Goal: Task Accomplishment & Management: Manage account settings

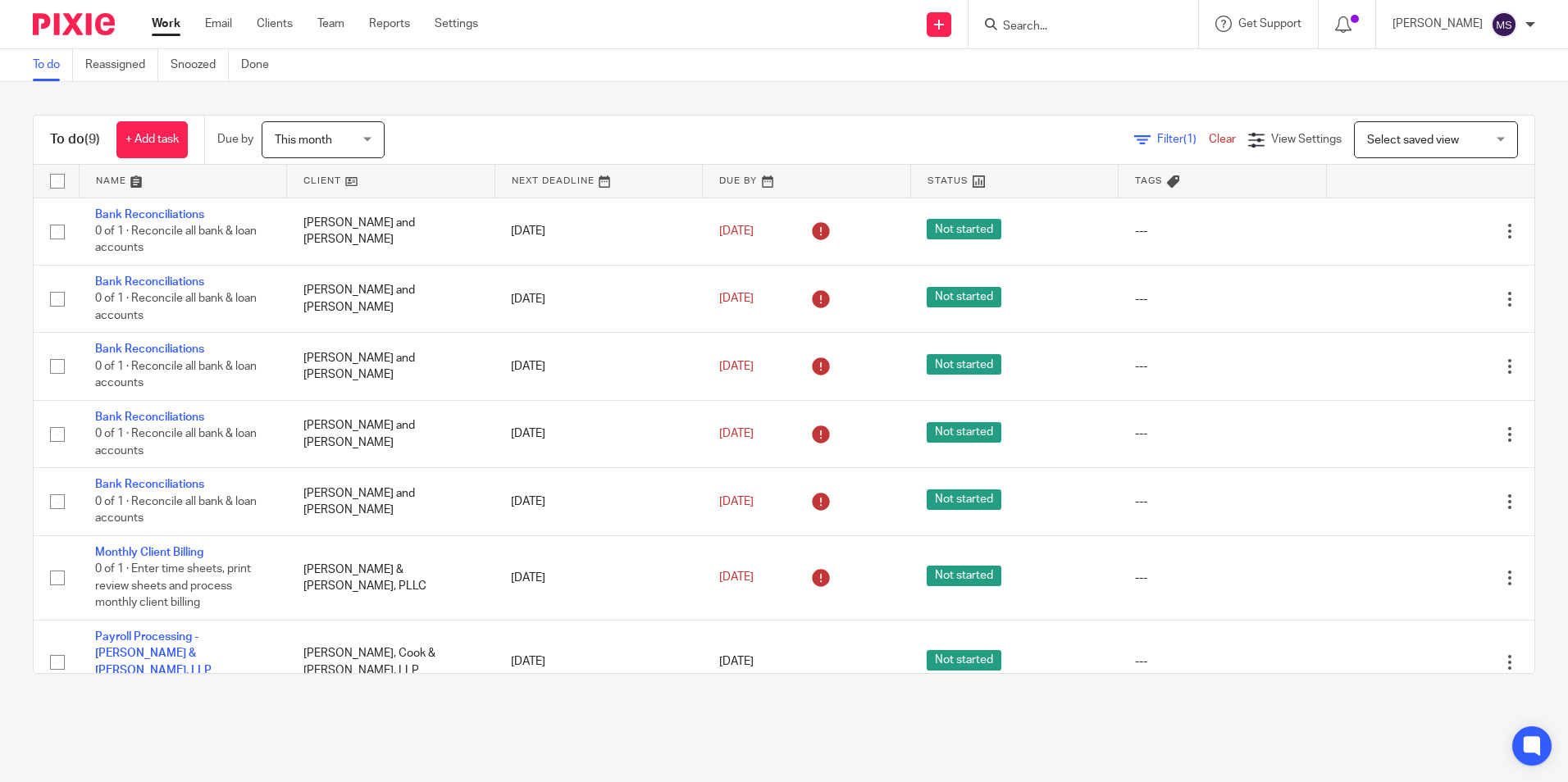
click at [1059, 26] on input "Search" at bounding box center [1075, 26] width 148 height 14
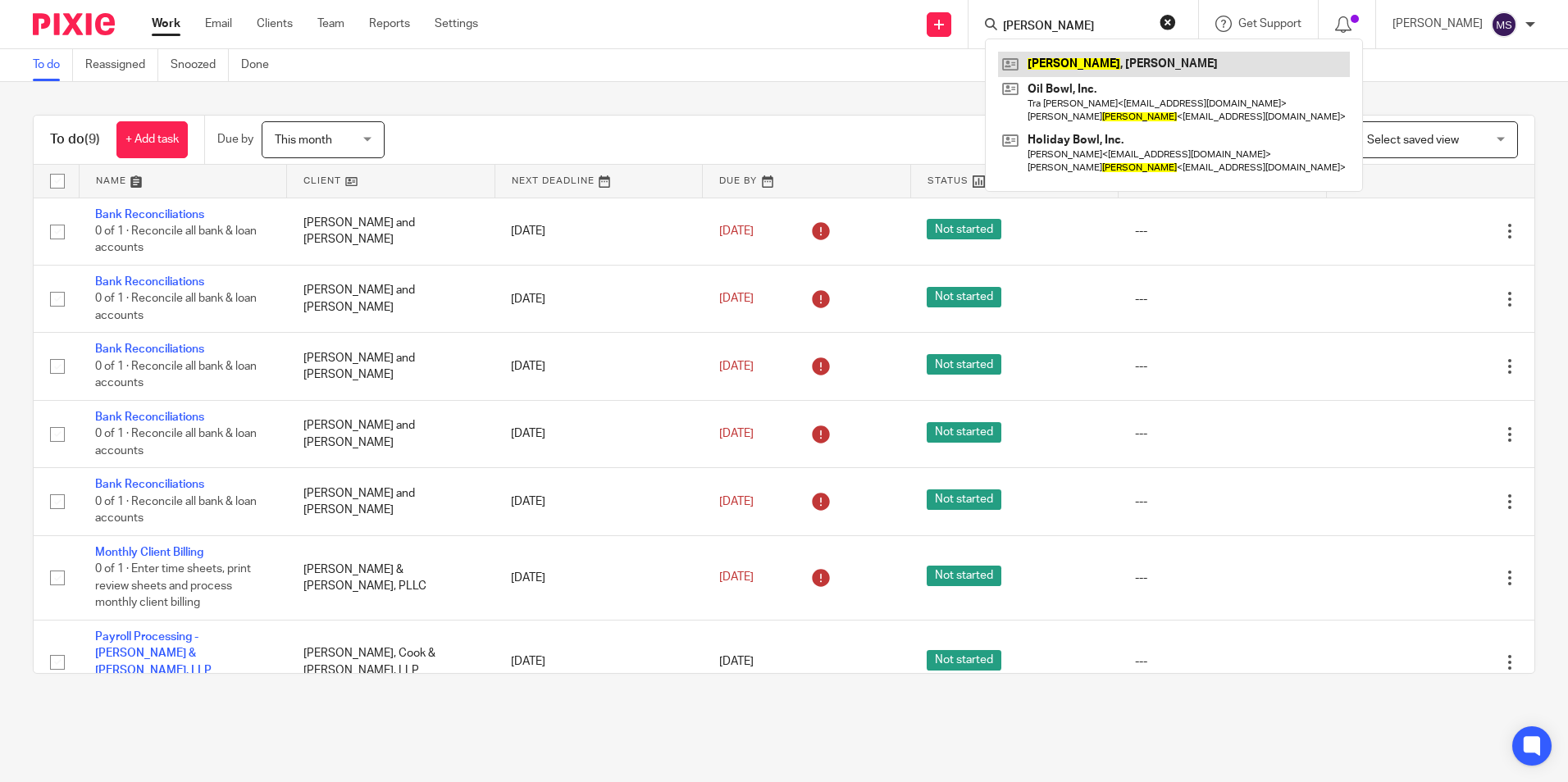
type input "goins"
click at [1104, 63] on link at bounding box center [1173, 63] width 351 height 24
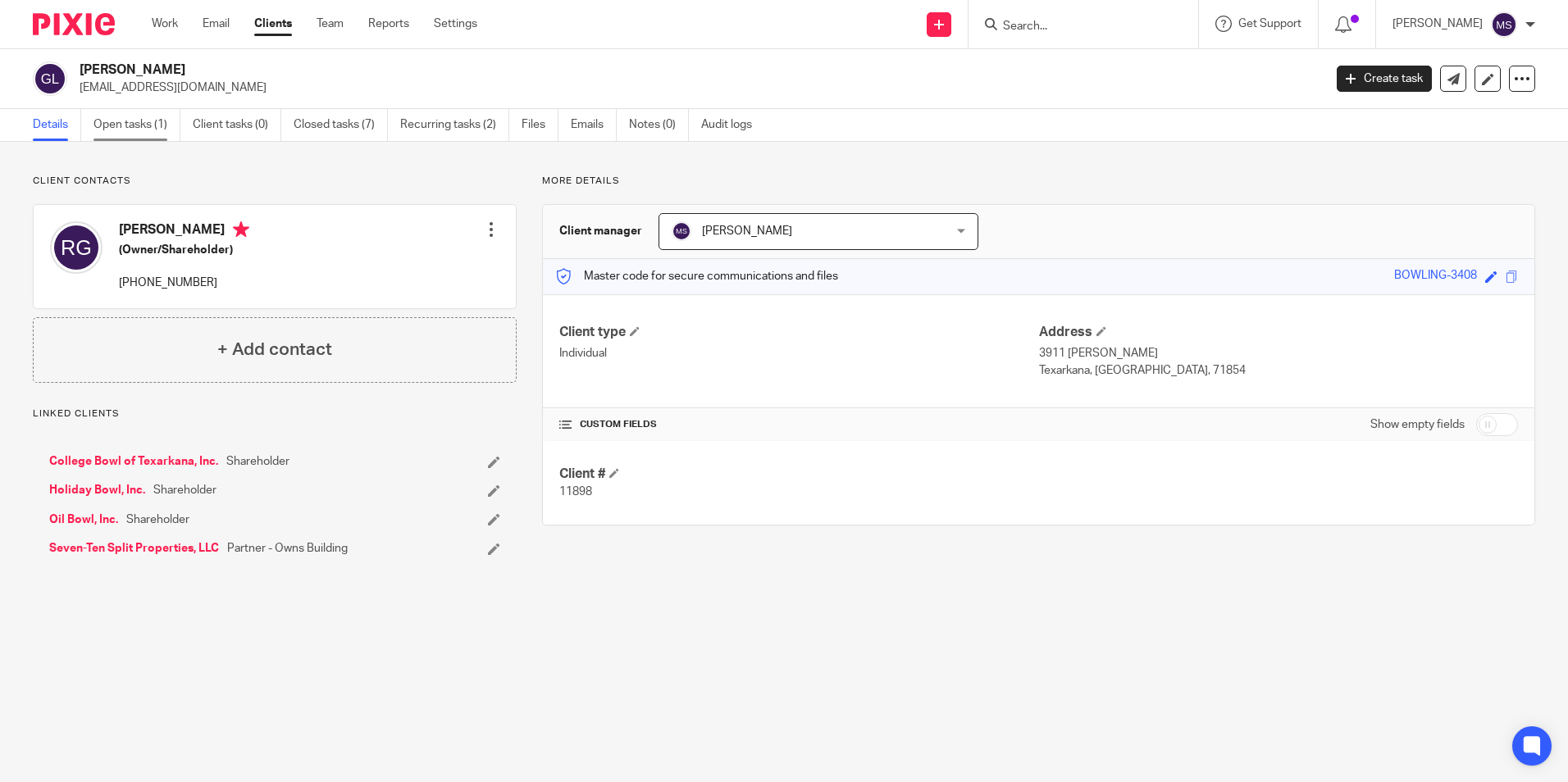
click at [126, 124] on link "Open tasks (1)" at bounding box center [137, 125] width 87 height 32
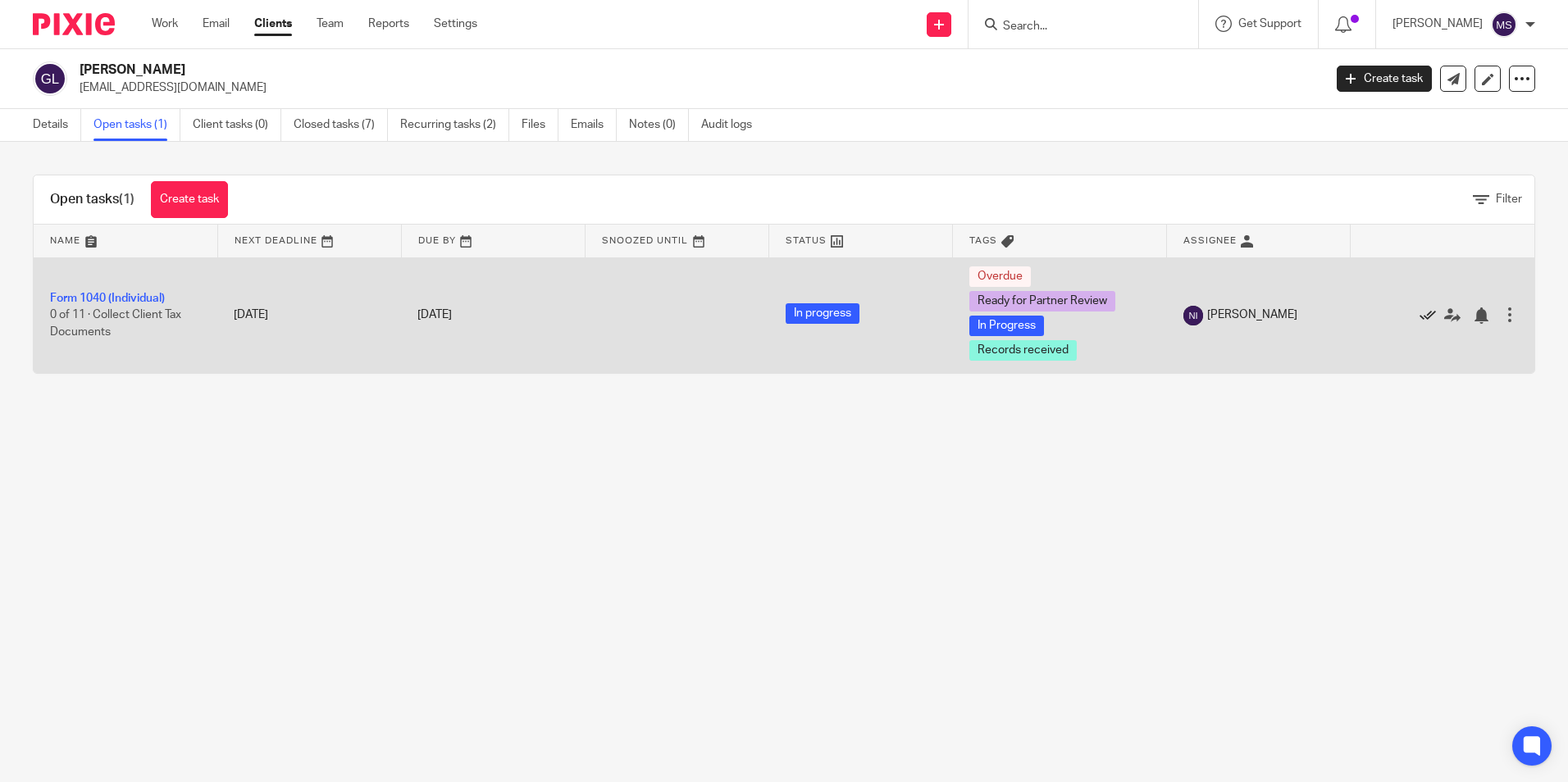
click at [1419, 311] on icon at bounding box center [1427, 315] width 16 height 16
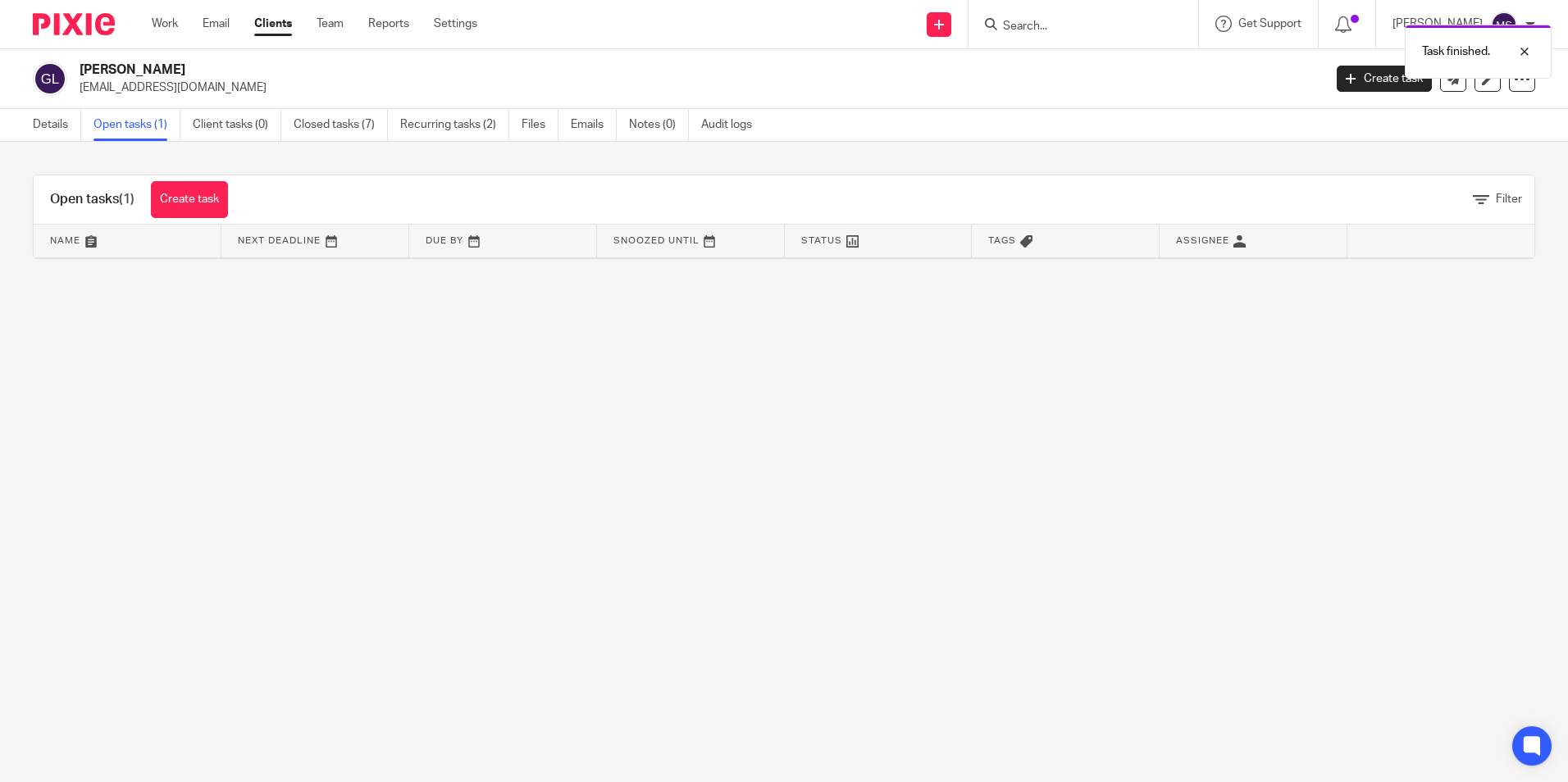
click at [143, 127] on link "Open tasks (1)" at bounding box center [137, 125] width 87 height 32
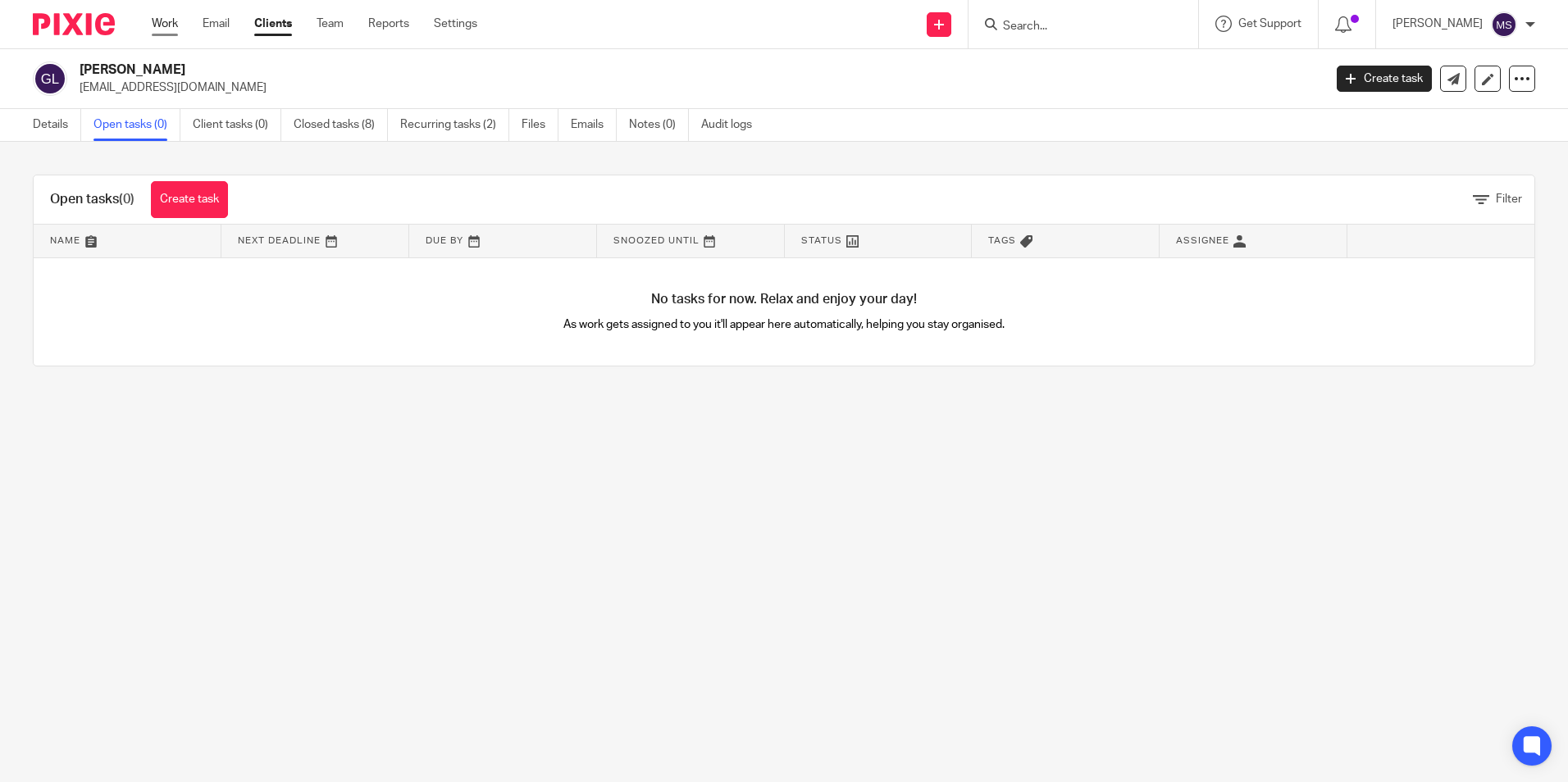
click at [174, 24] on link "Work" at bounding box center [165, 23] width 26 height 16
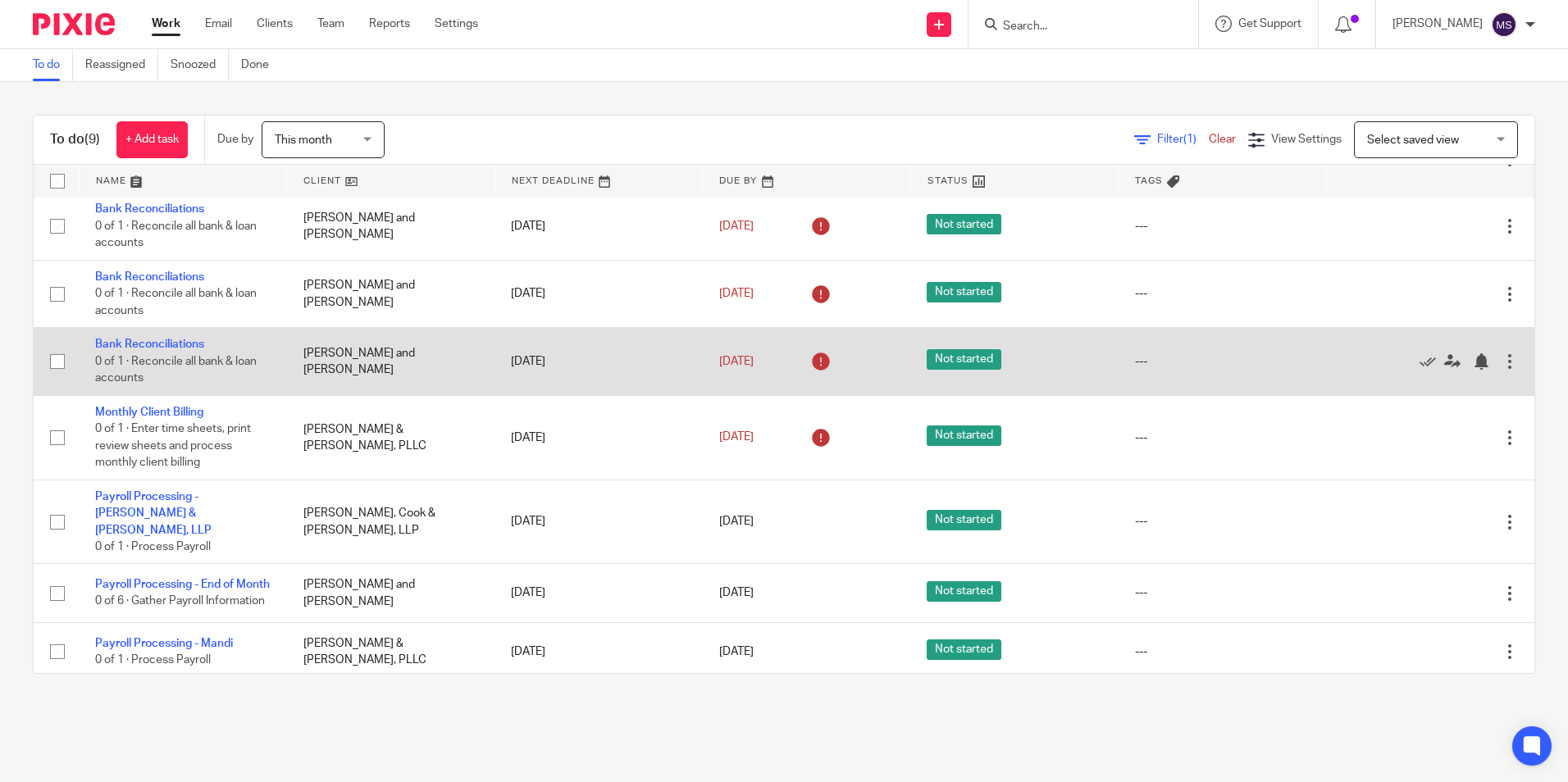
scroll to position [156, 0]
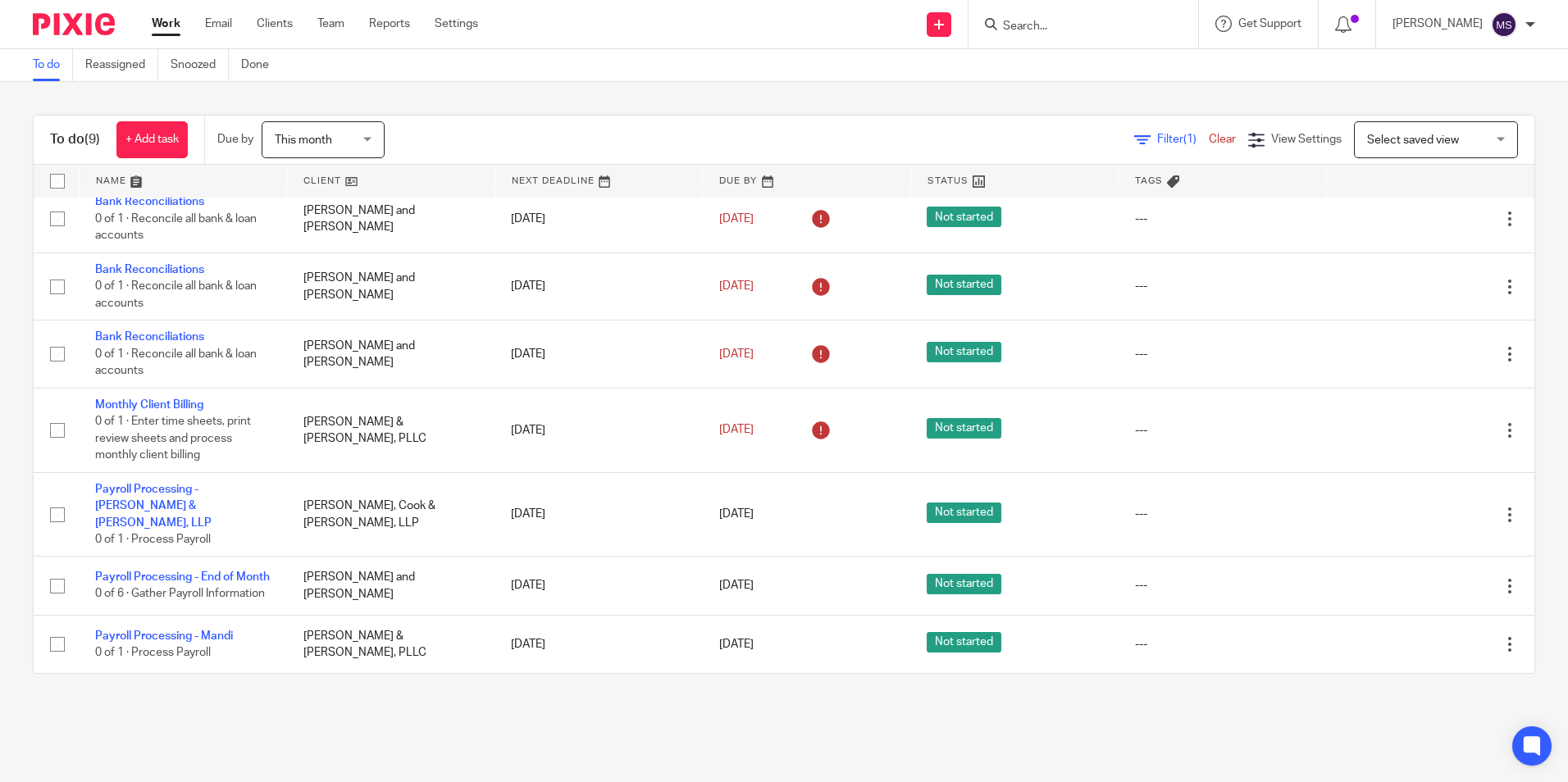
click at [1050, 30] on input "Search" at bounding box center [1075, 26] width 148 height 14
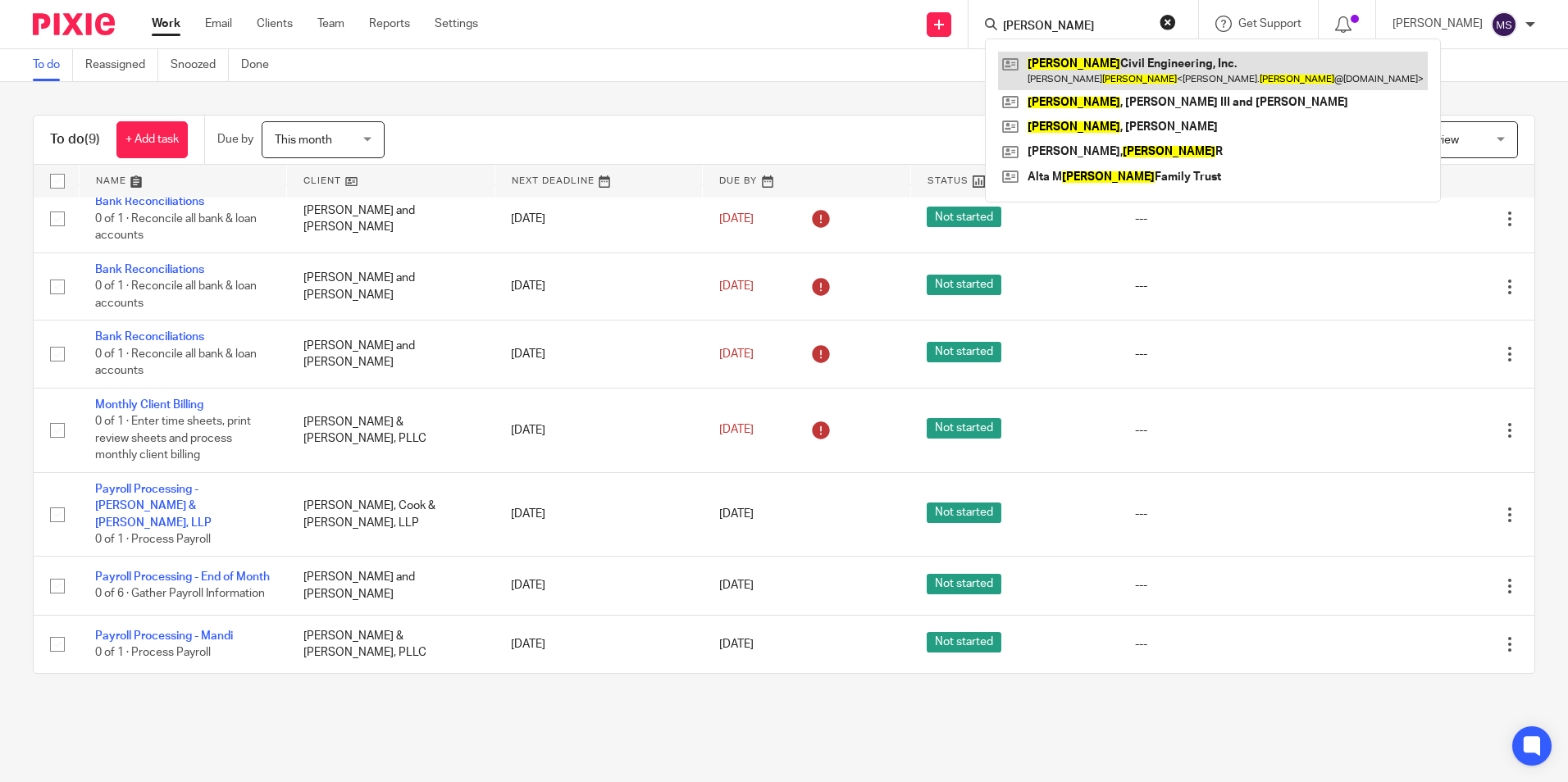
type input "whitten"
click at [1162, 70] on link at bounding box center [1212, 70] width 430 height 38
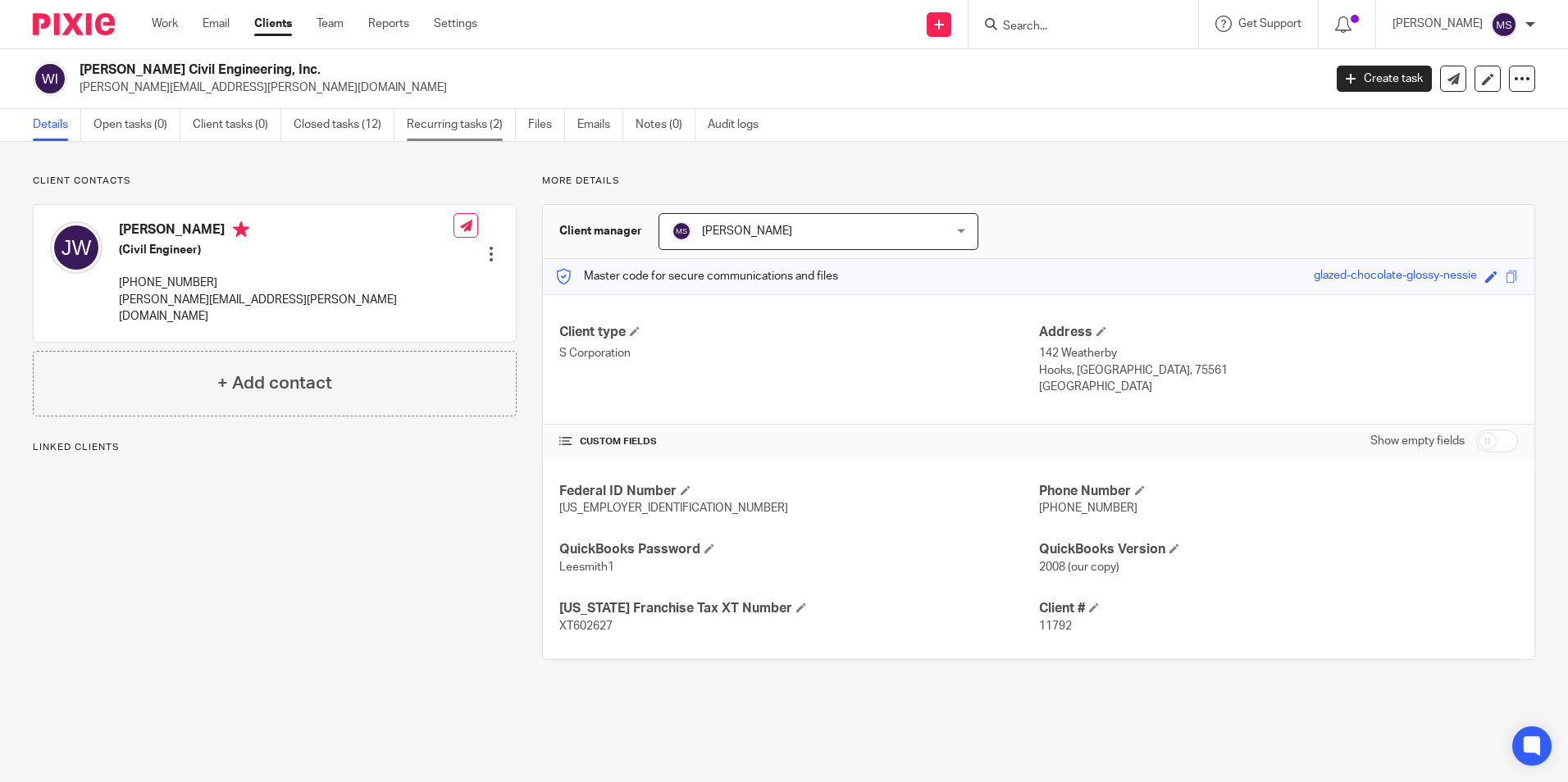
click at [487, 128] on link "Recurring tasks (2)" at bounding box center [460, 125] width 109 height 32
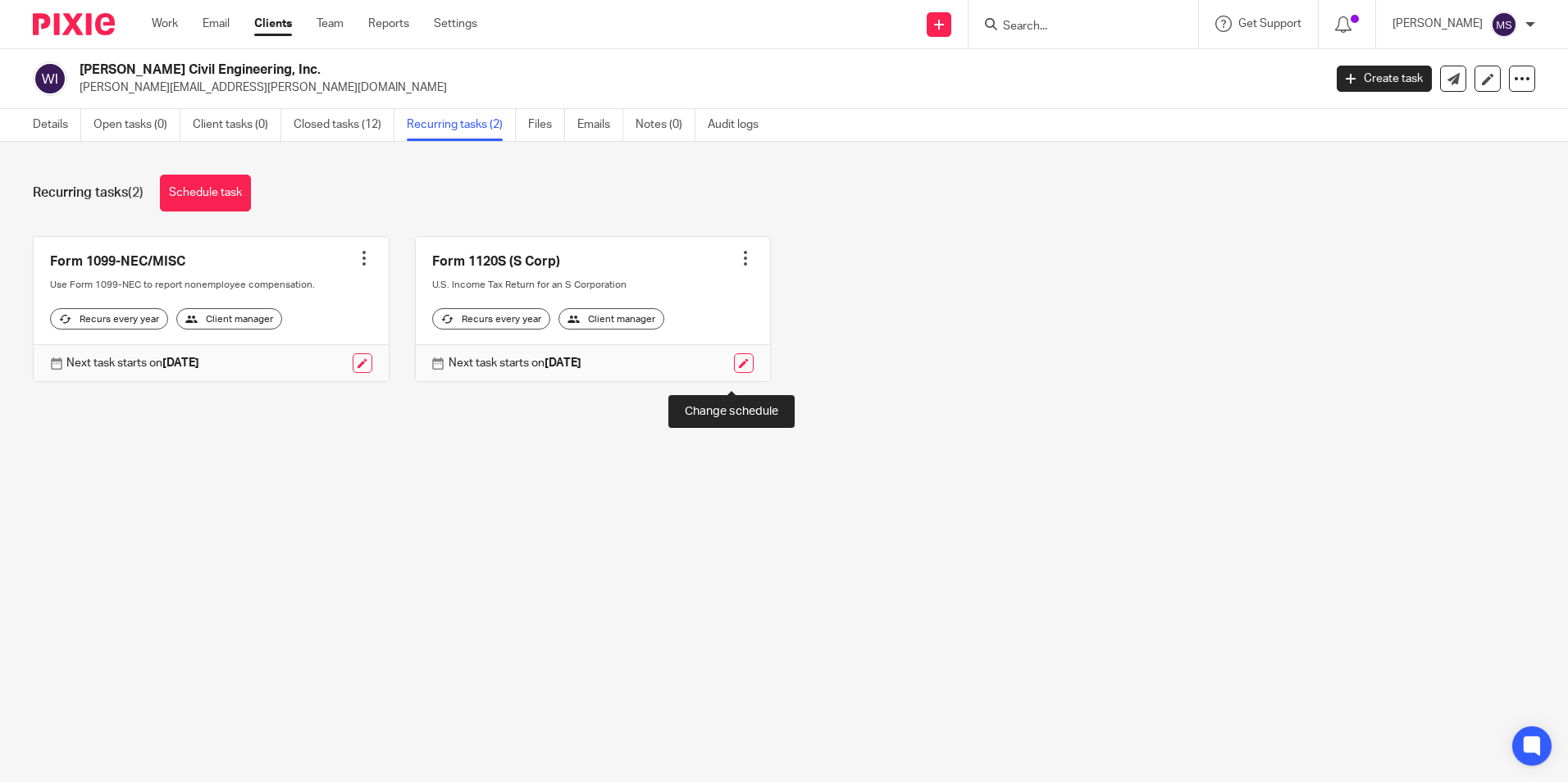
click at [734, 373] on link at bounding box center [743, 362] width 19 height 19
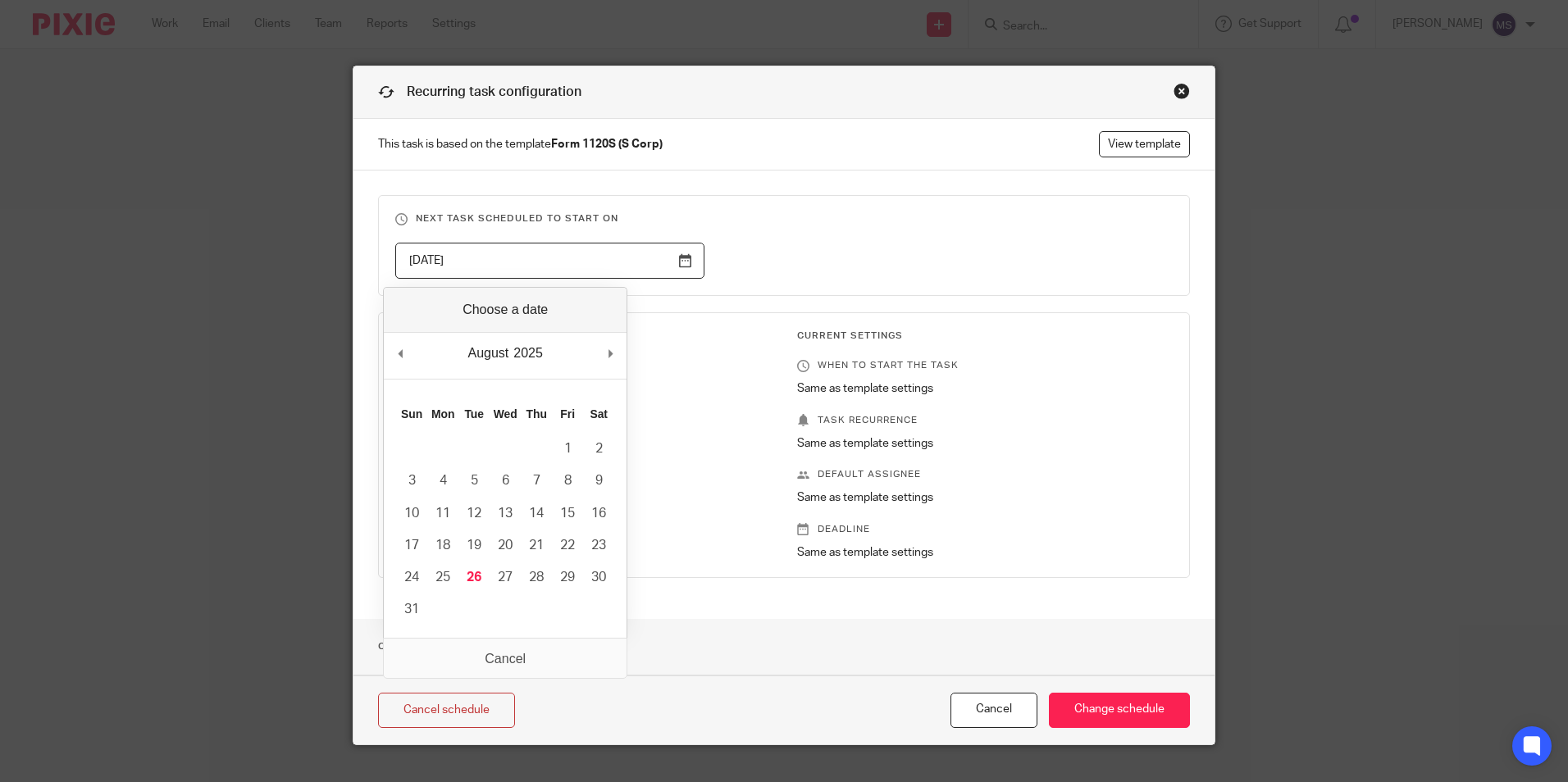
drag, startPoint x: 495, startPoint y: 269, endPoint x: 294, endPoint y: 246, distance: 202.3
click at [294, 246] on div "Recurring task configuration This task is based on the template Form 1120S (S C…" at bounding box center [784, 391] width 1568 height 782
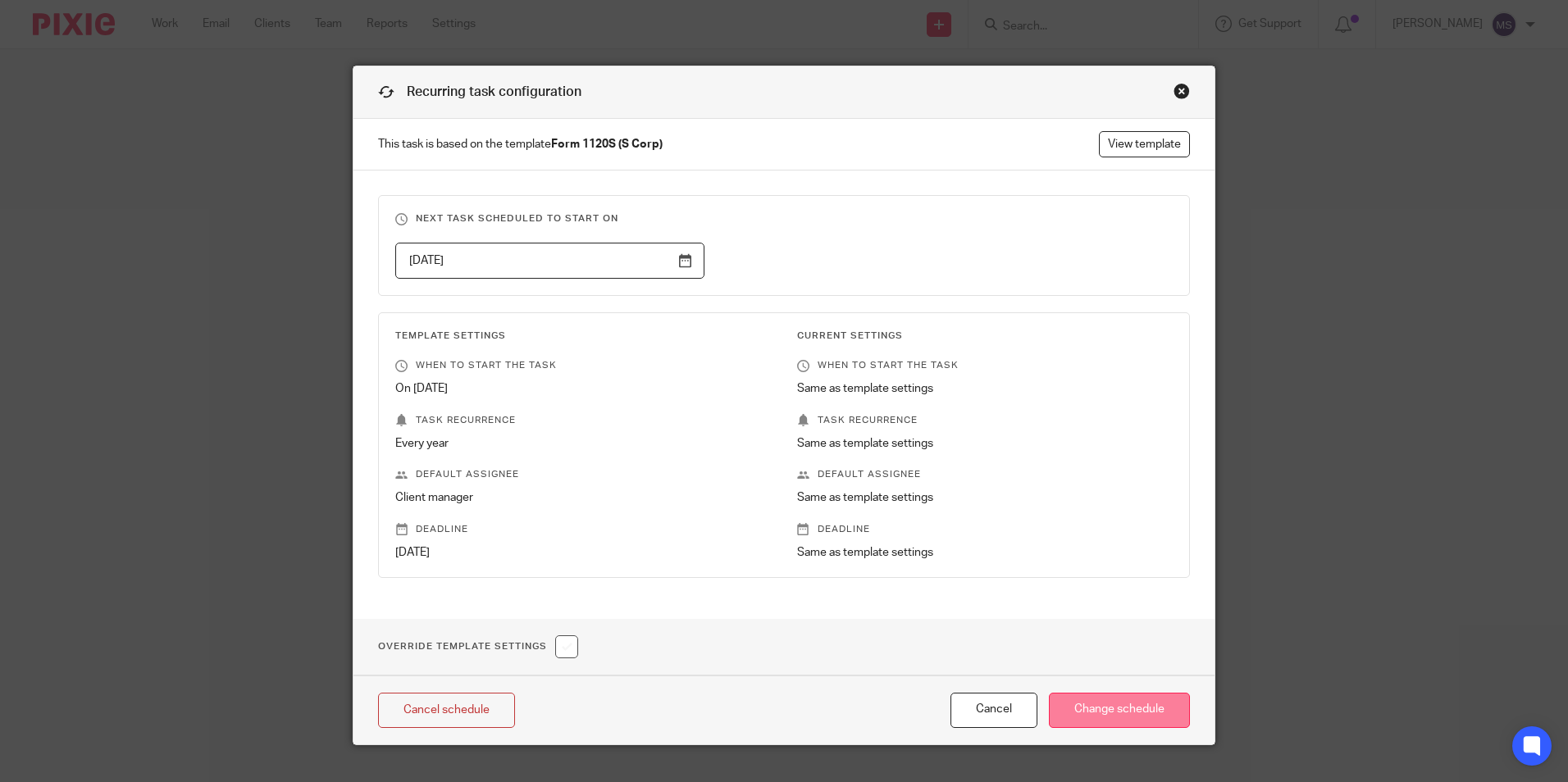
type input "2026-09-18"
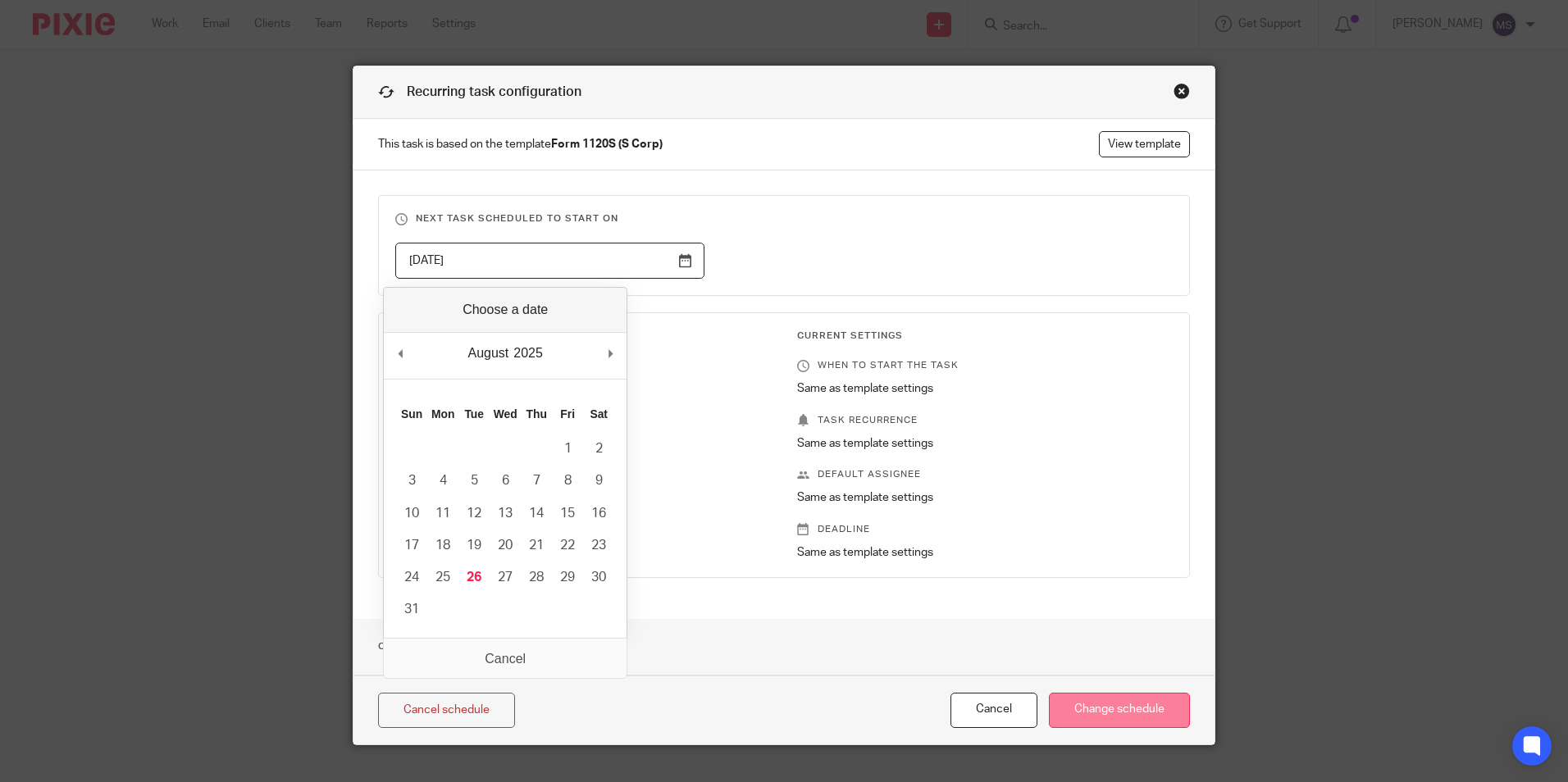
click at [1097, 708] on input "Change schedule" at bounding box center [1119, 710] width 141 height 35
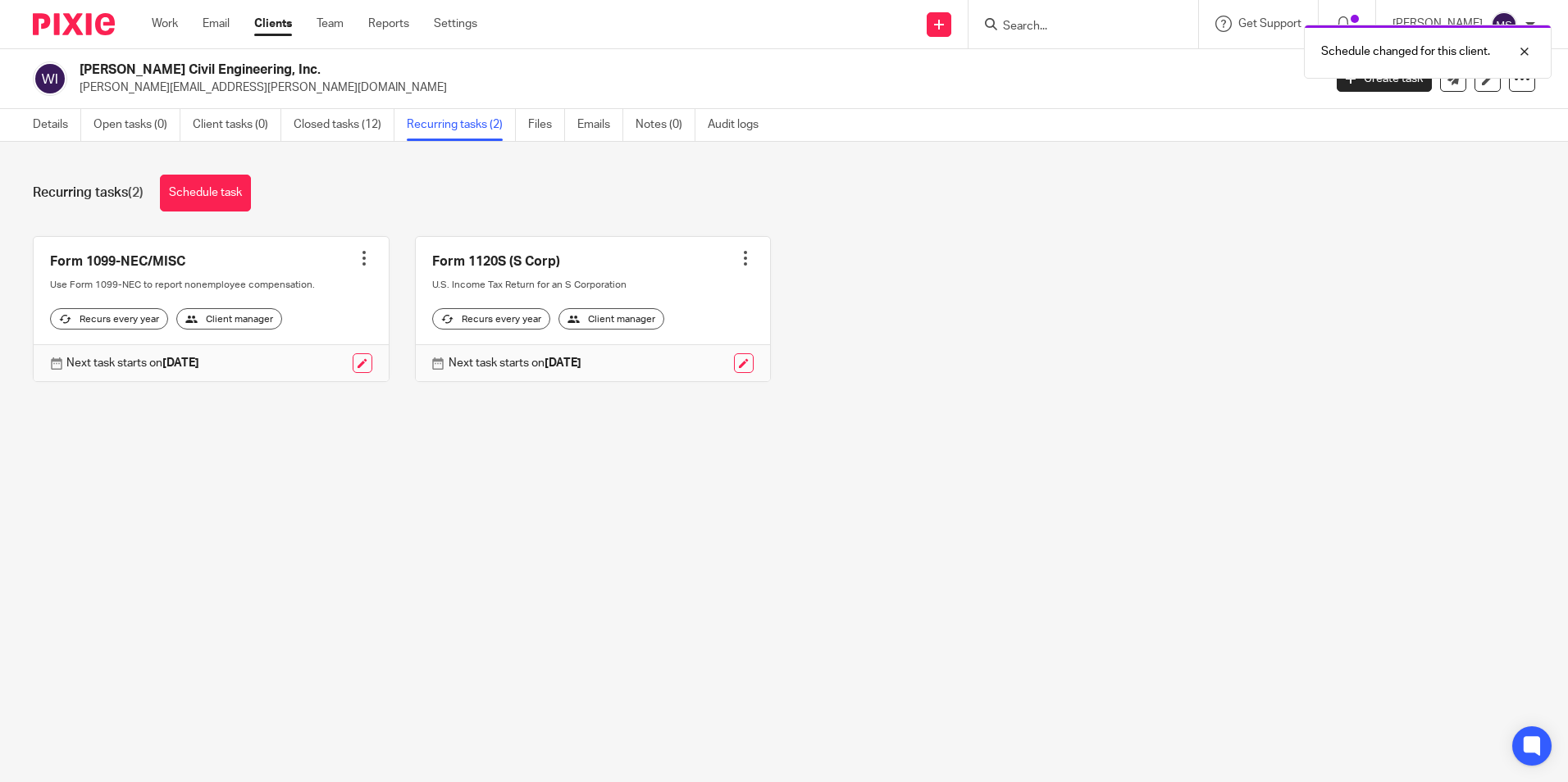
click at [738, 262] on div at bounding box center [745, 258] width 16 height 16
click at [672, 288] on link "Create task" at bounding box center [672, 295] width 131 height 24
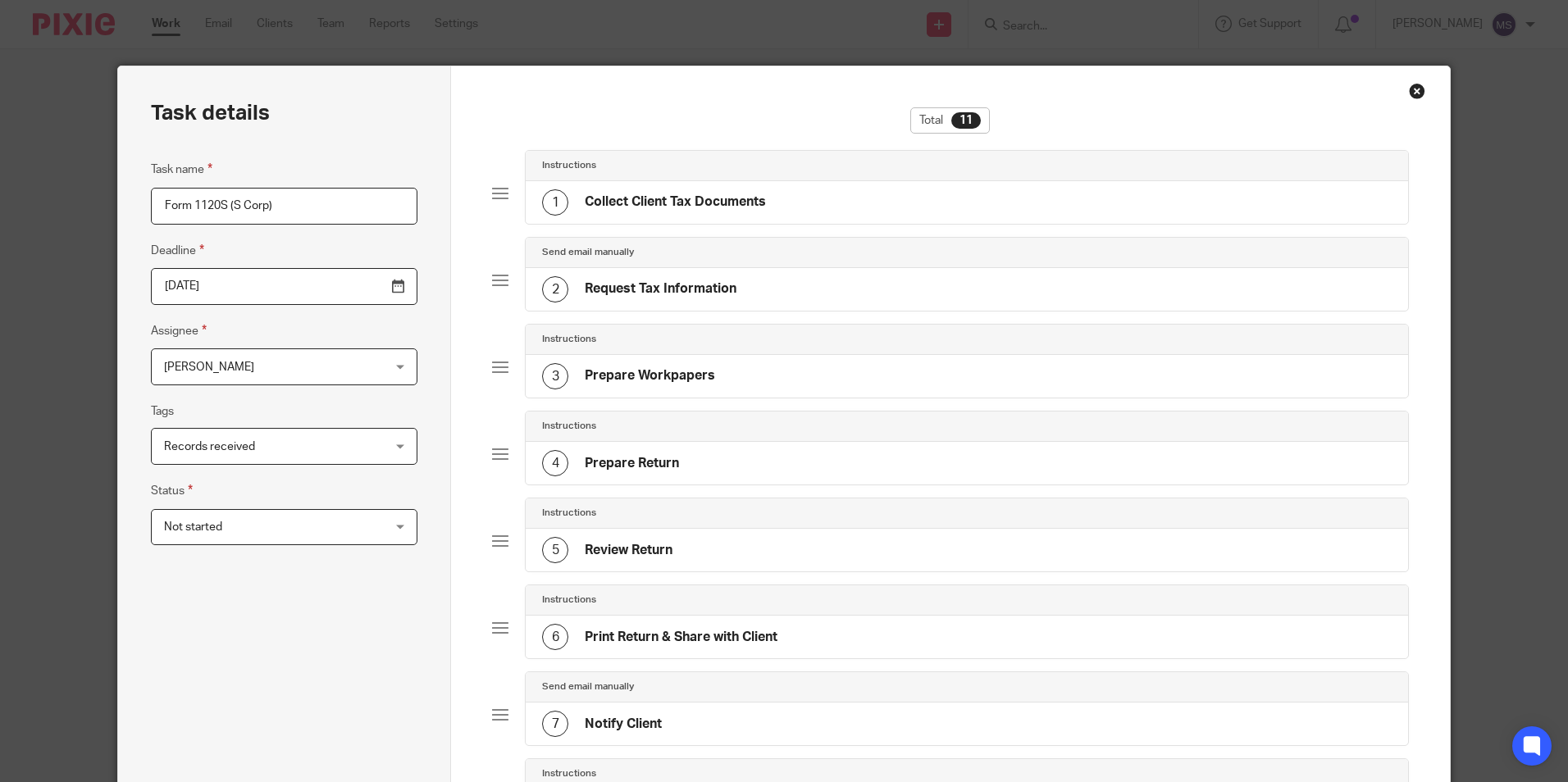
click at [238, 364] on span "[PERSON_NAME]" at bounding box center [264, 367] width 202 height 35
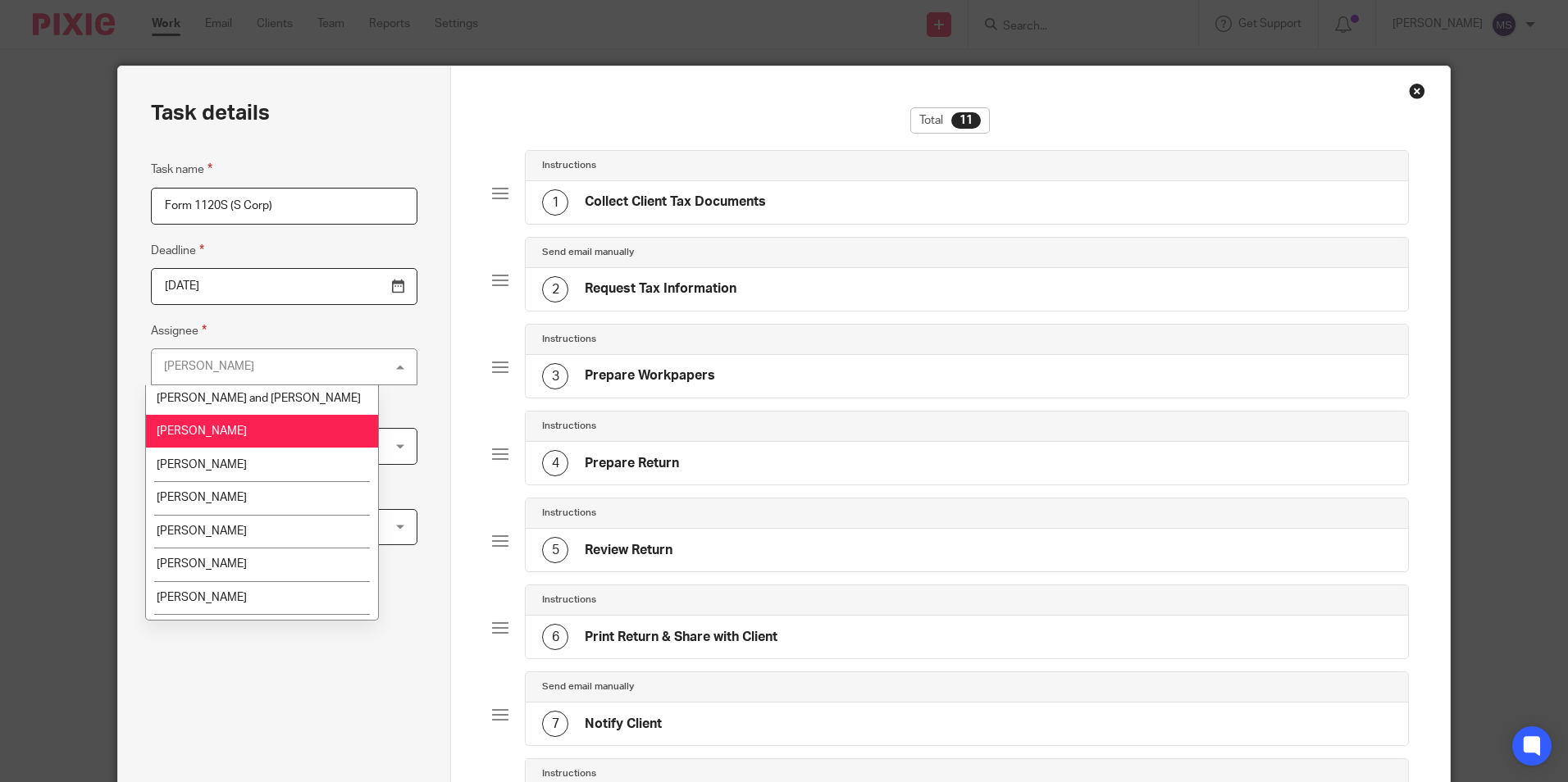
scroll to position [165, 0]
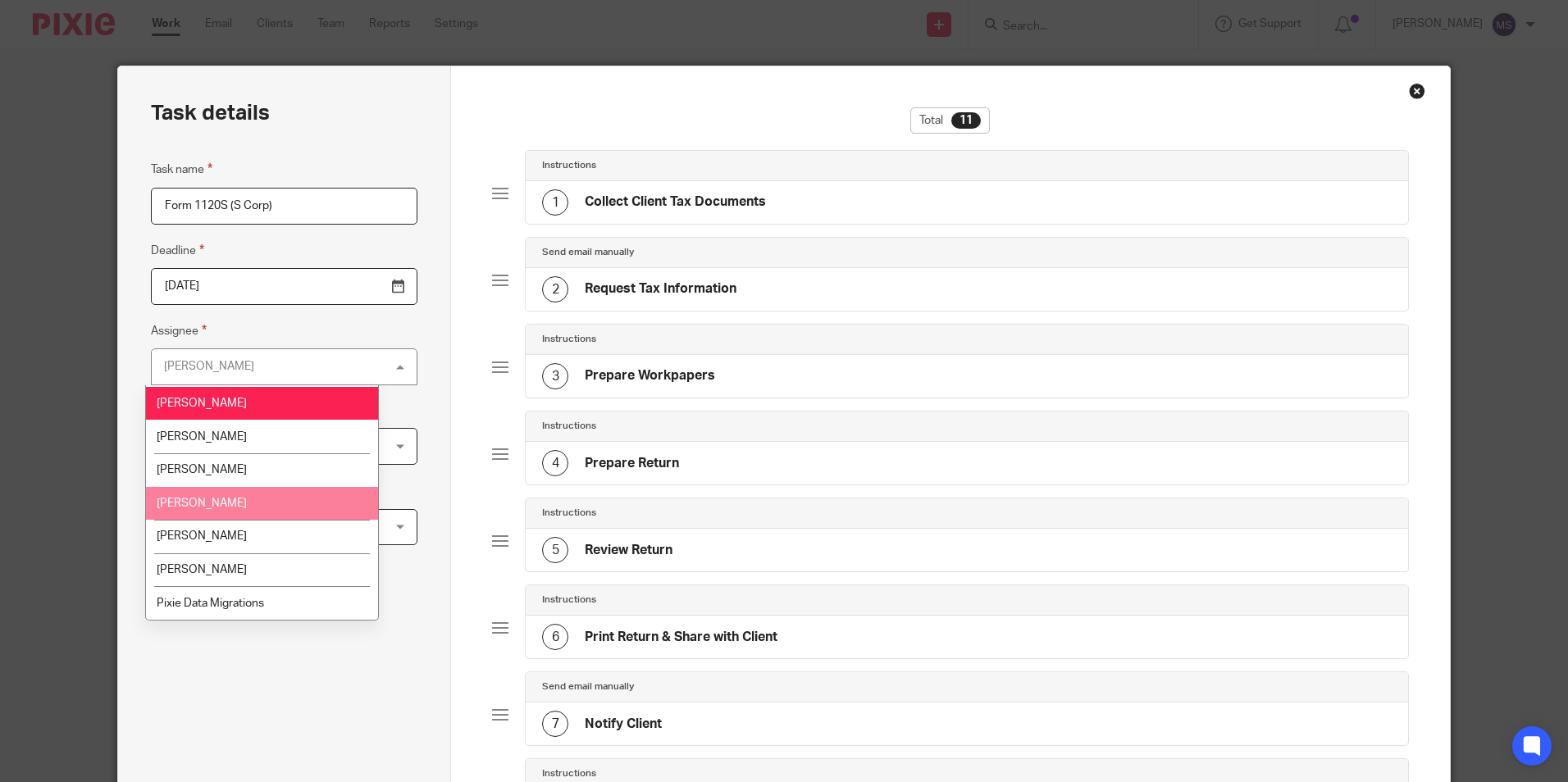
click at [217, 506] on span "[PERSON_NAME]" at bounding box center [201, 503] width 90 height 12
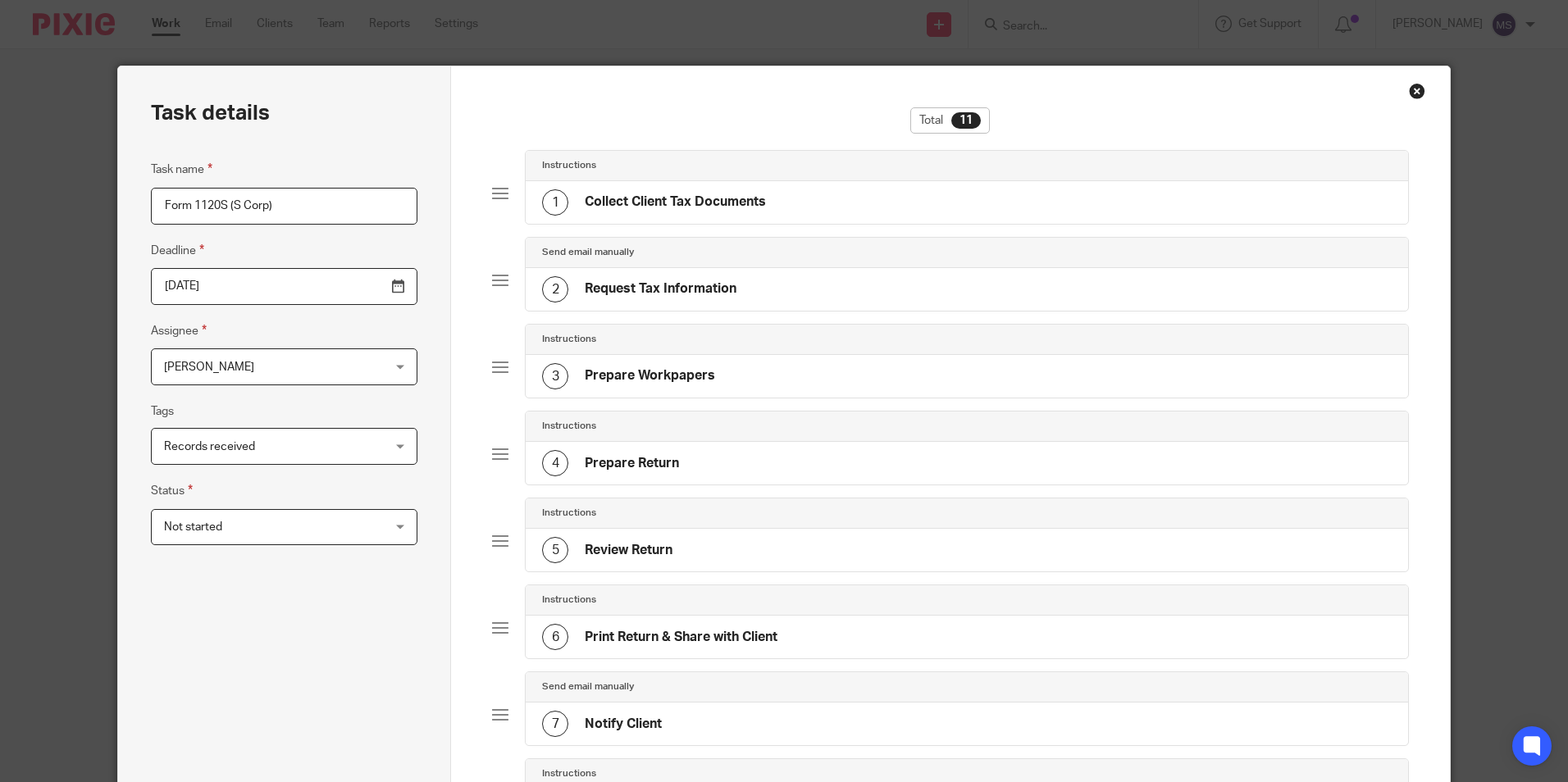
click at [261, 292] on input "[DATE]" at bounding box center [284, 286] width 266 height 37
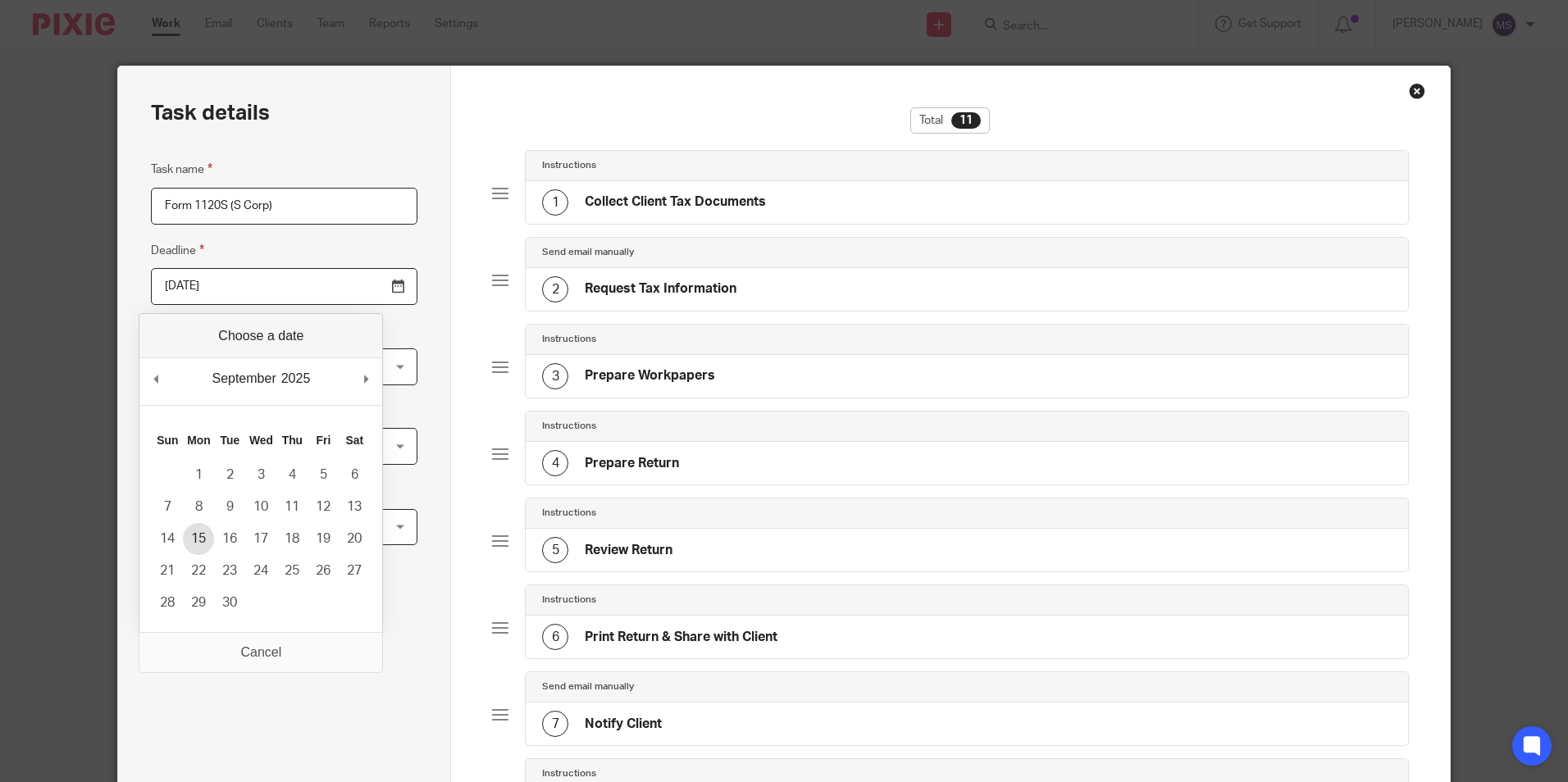
type input "2025-09-15"
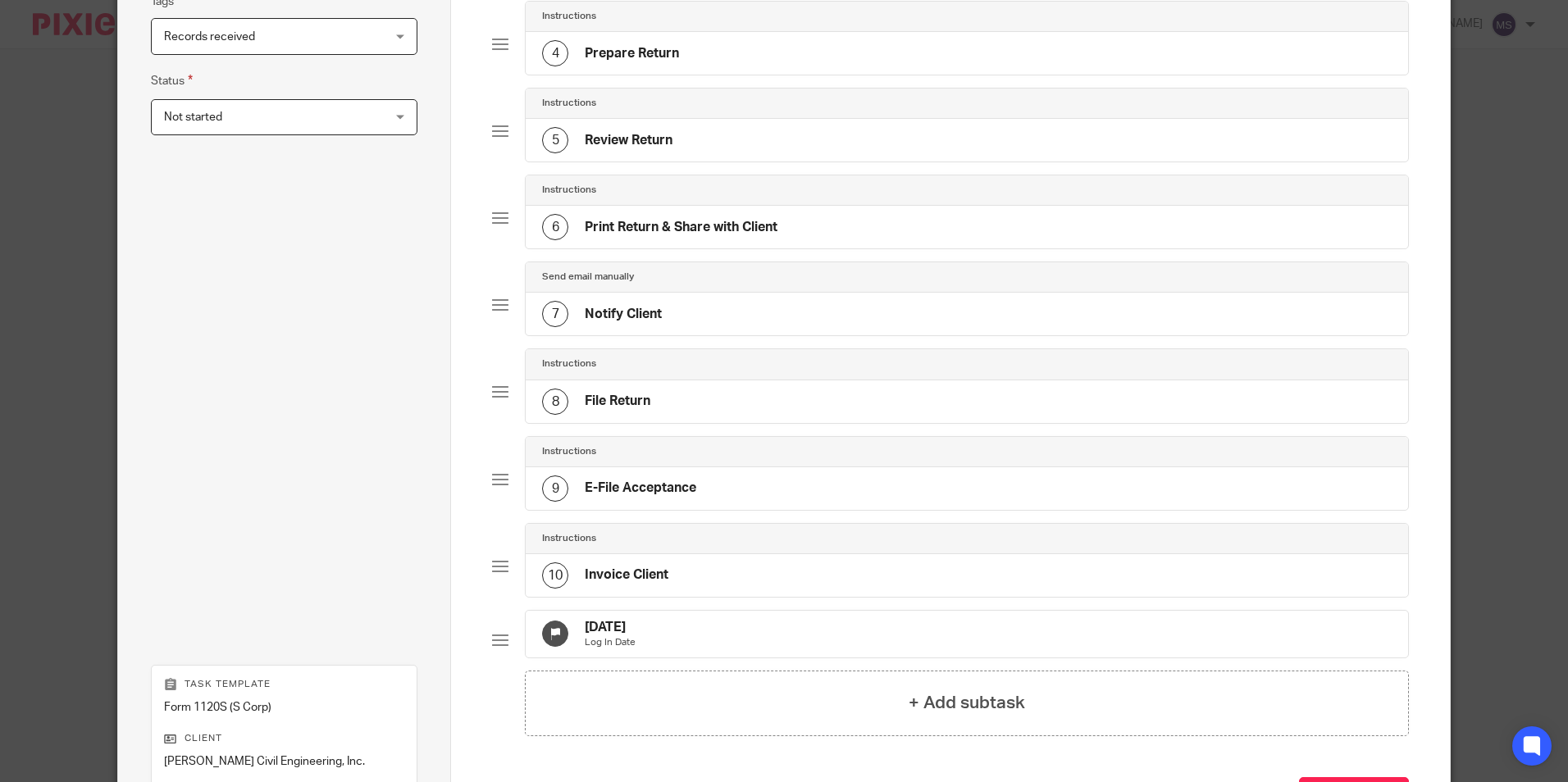
scroll to position [561, 0]
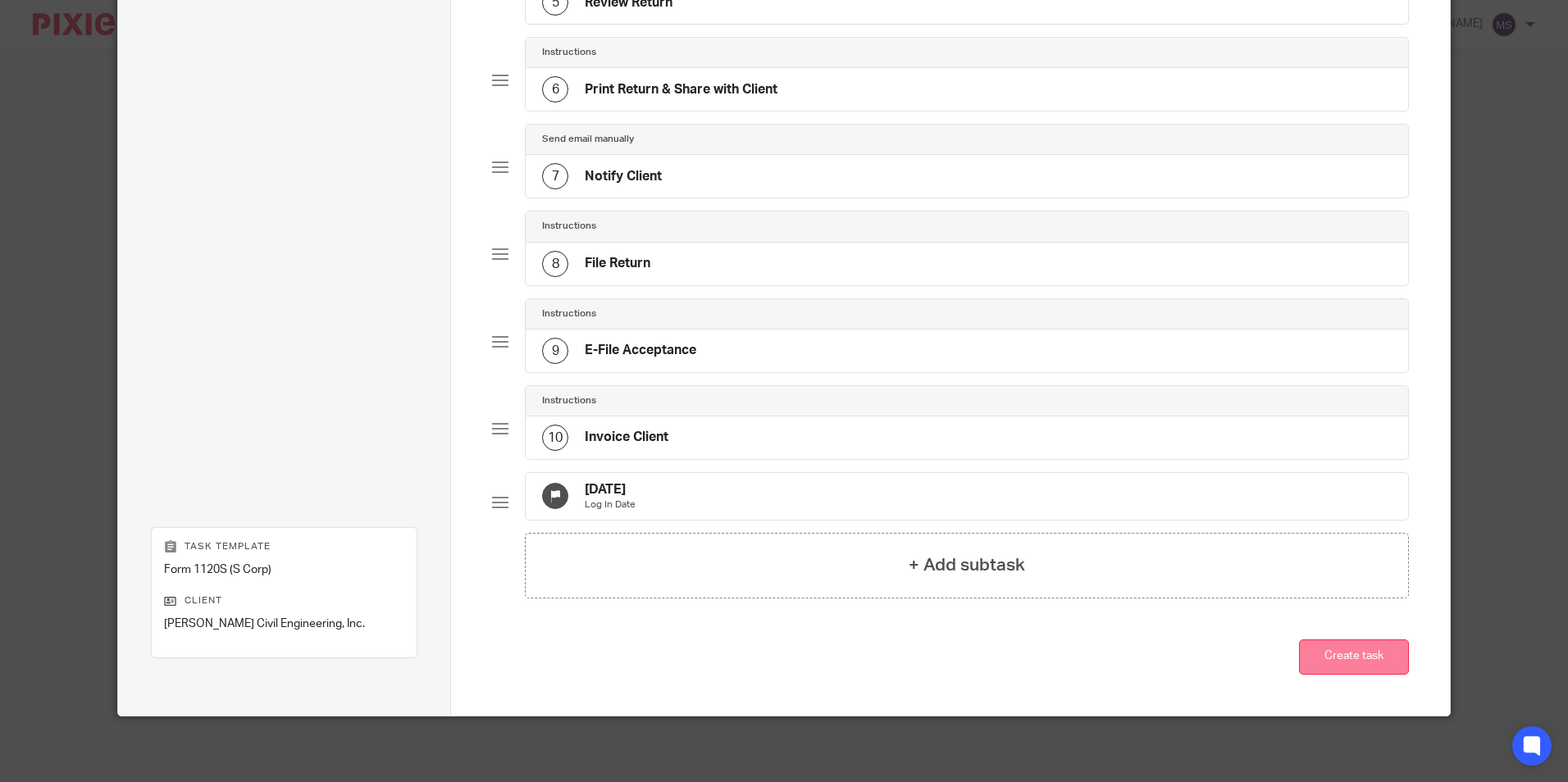
click at [1348, 656] on button "Create task" at bounding box center [1354, 657] width 110 height 35
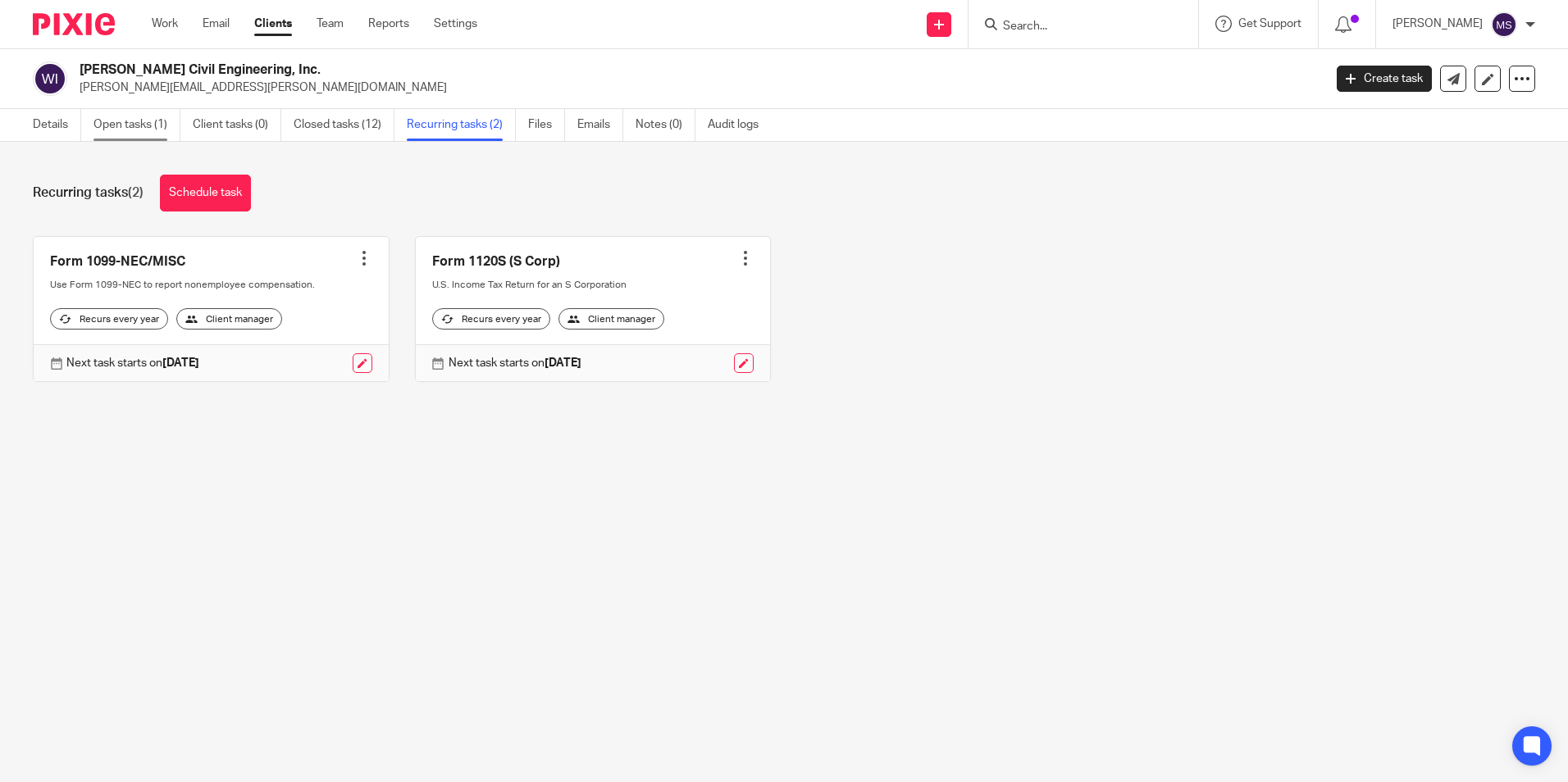
click at [124, 128] on link "Open tasks (1)" at bounding box center [137, 125] width 87 height 32
